Goal: Book appointment/travel/reservation

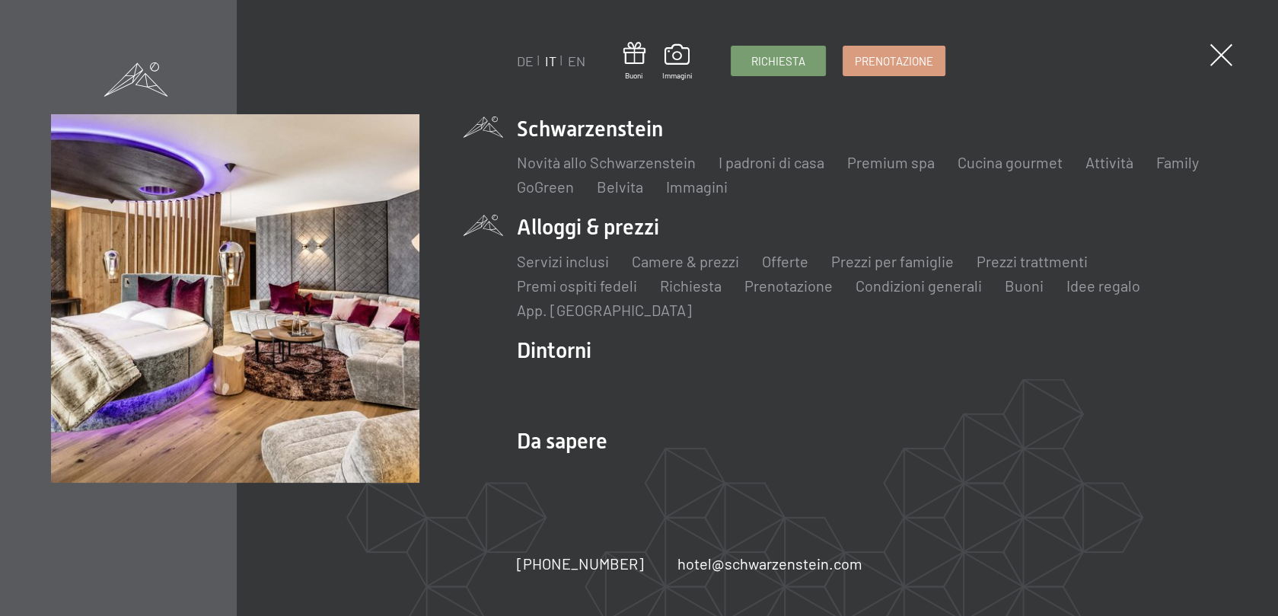
click at [546, 229] on li "Alloggi & prezzi Servizi inclusi Camere & prezzi Lista Offerte Lista Prezzi per…" at bounding box center [872, 265] width 710 height 107
click at [695, 256] on link "Camere & prezzi" at bounding box center [685, 261] width 107 height 18
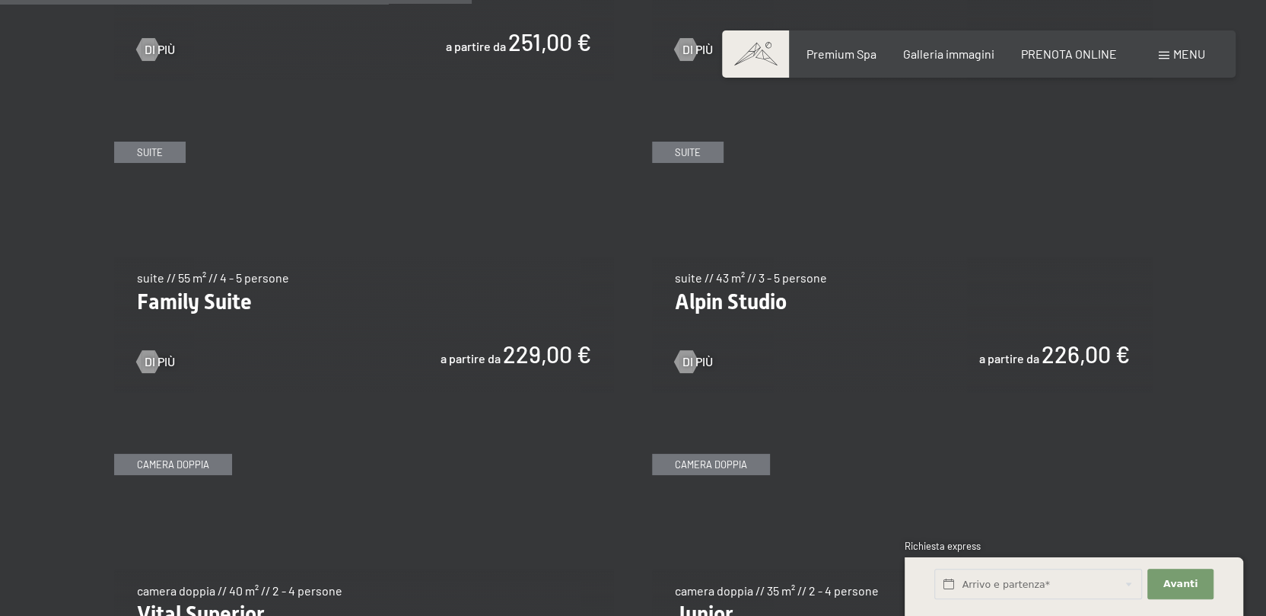
scroll to position [1750, 0]
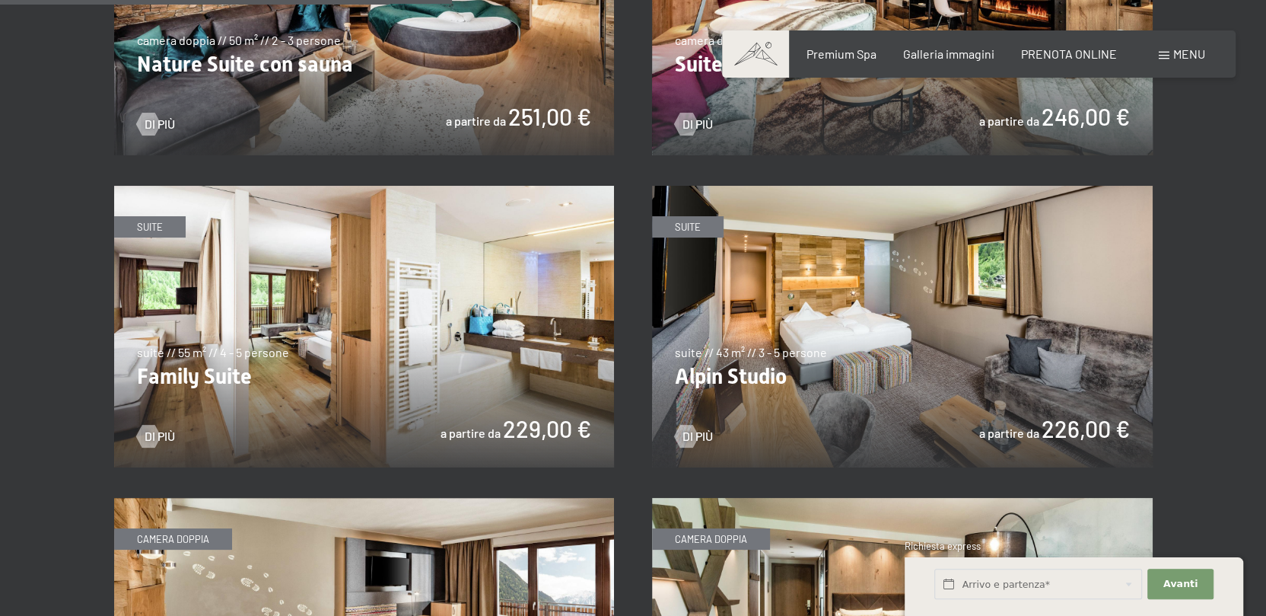
click at [877, 262] on img at bounding box center [902, 327] width 501 height 282
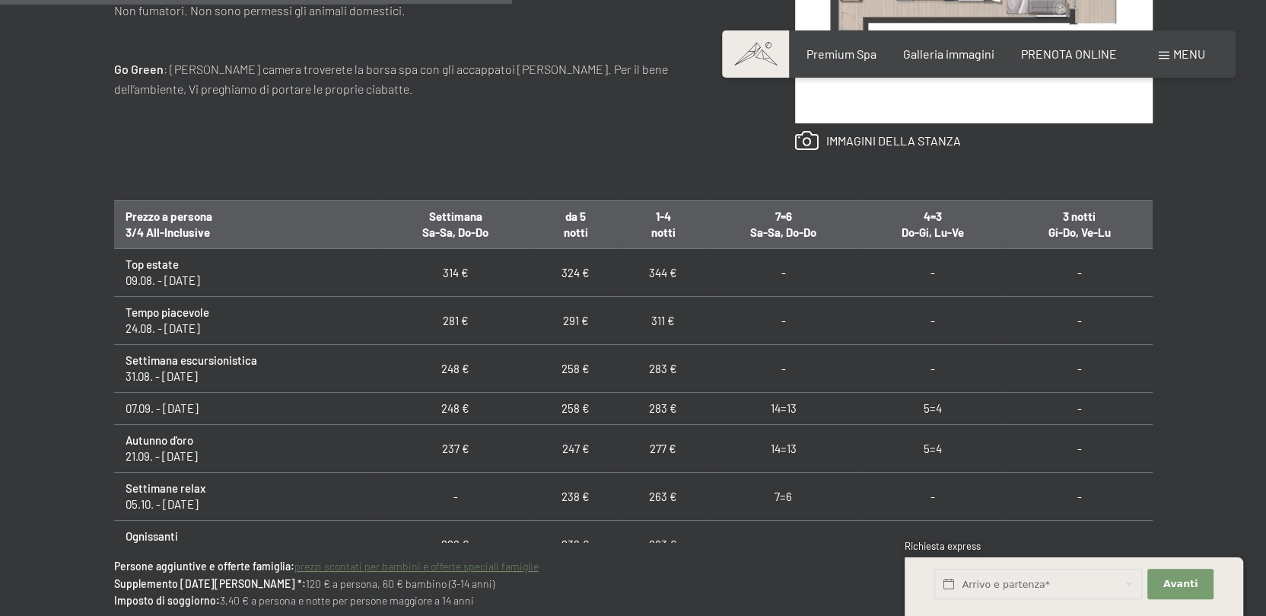
scroll to position [837, 0]
